Goal: Task Accomplishment & Management: Use online tool/utility

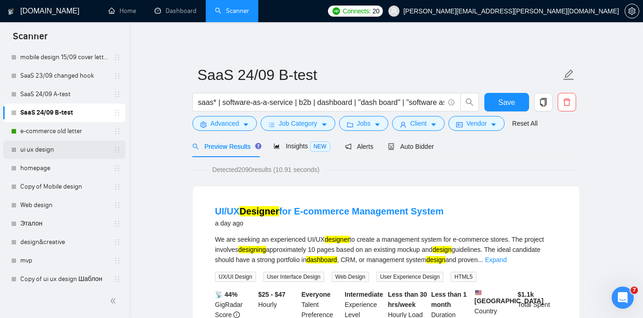
scroll to position [160, 0]
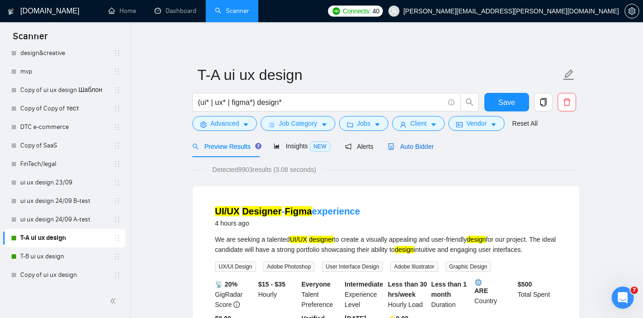
click at [413, 144] on span "Auto Bidder" at bounding box center [411, 146] width 46 height 7
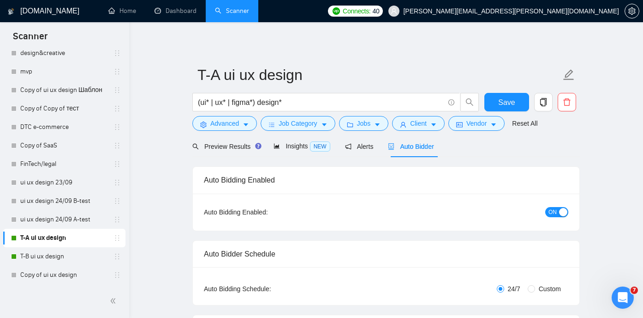
radio input "false"
radio input "true"
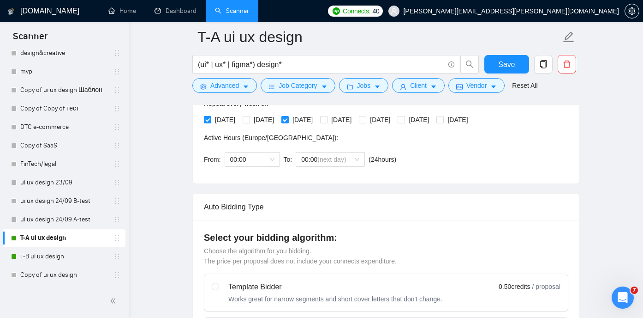
scroll to position [228, 0]
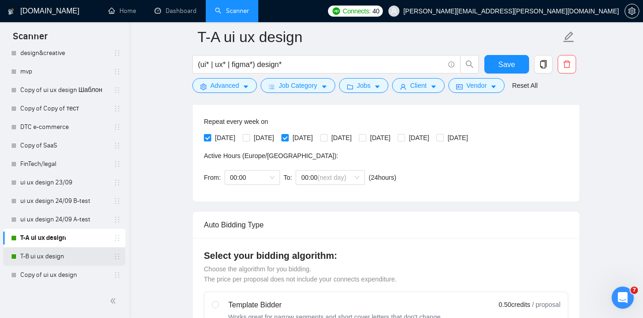
click at [40, 254] on link "T-B ui ux design" at bounding box center [64, 256] width 88 height 18
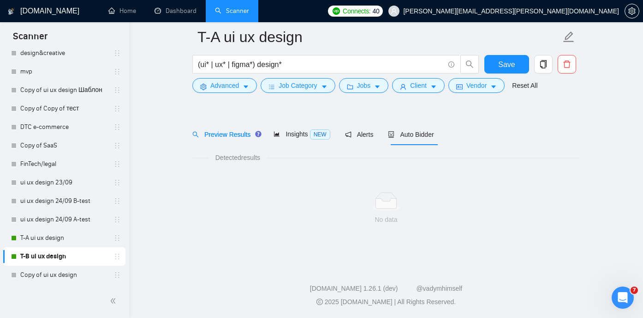
scroll to position [19, 0]
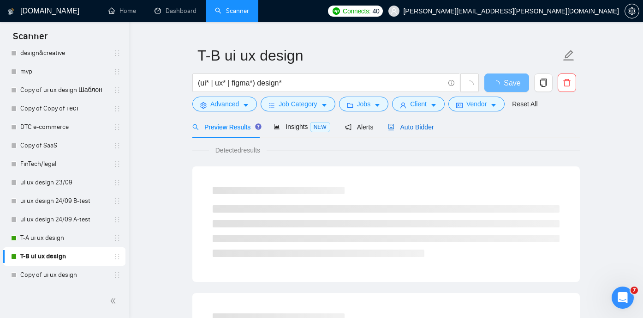
click at [411, 125] on span "Auto Bidder" at bounding box center [411, 126] width 46 height 7
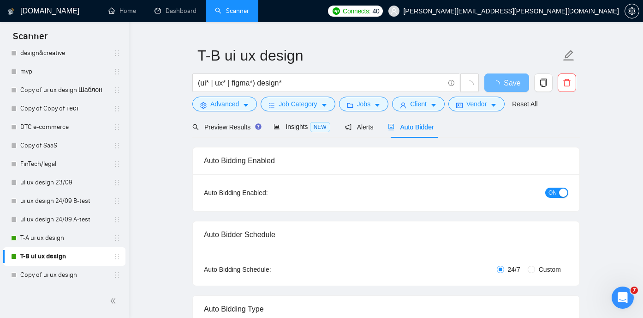
radio input "false"
radio input "true"
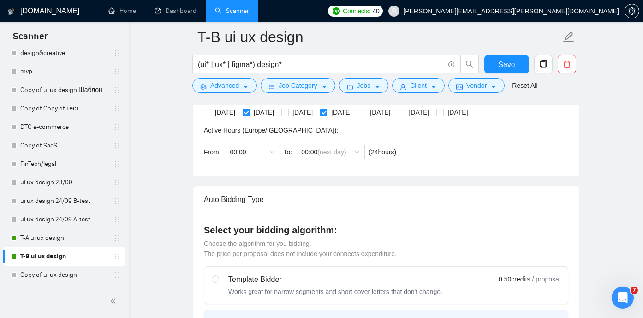
scroll to position [265, 0]
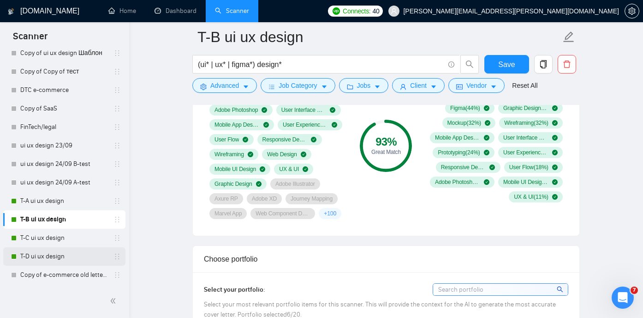
click at [50, 256] on link "T-D ui ux design" at bounding box center [64, 256] width 88 height 18
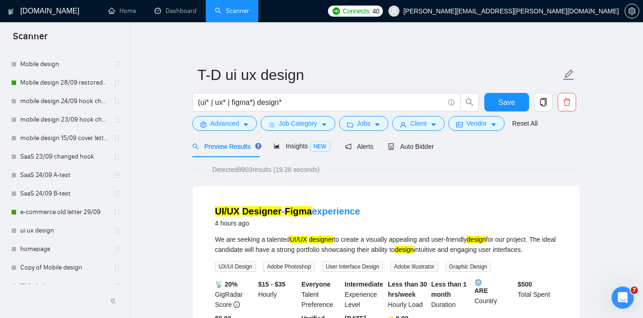
scroll to position [133, 0]
click at [59, 212] on link "e-commerce old letter 29/09" at bounding box center [64, 210] width 88 height 18
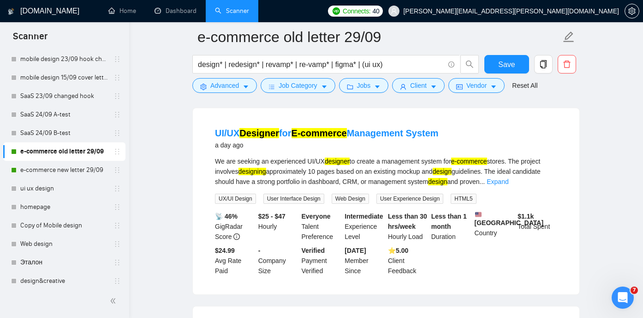
scroll to position [86, 0]
